Goal: Navigation & Orientation: Find specific page/section

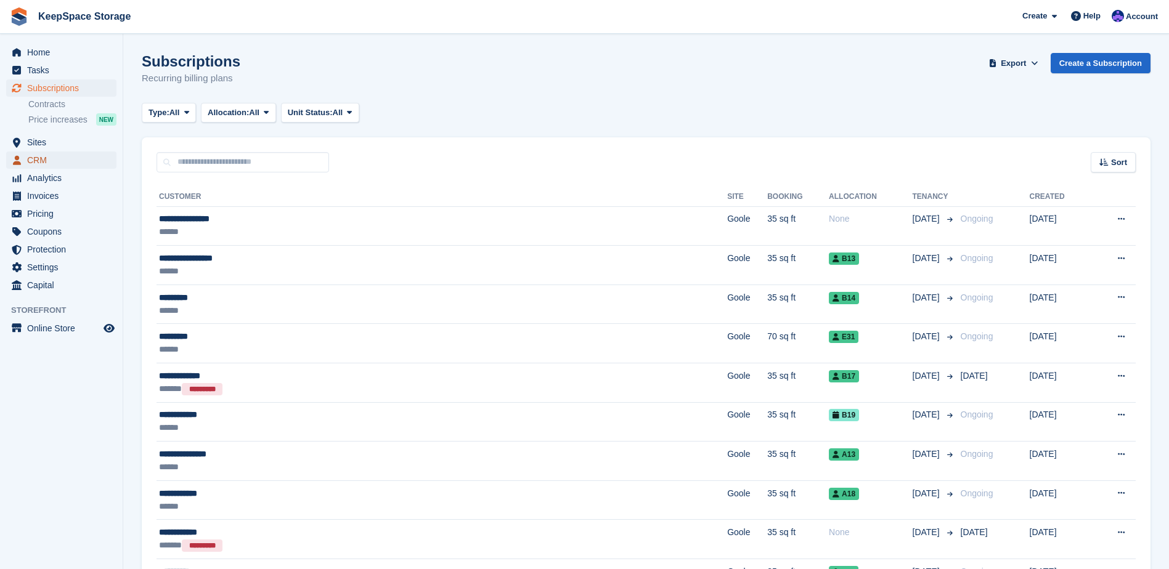
click at [57, 158] on span "CRM" at bounding box center [64, 160] width 74 height 17
